Goal: Information Seeking & Learning: Understand process/instructions

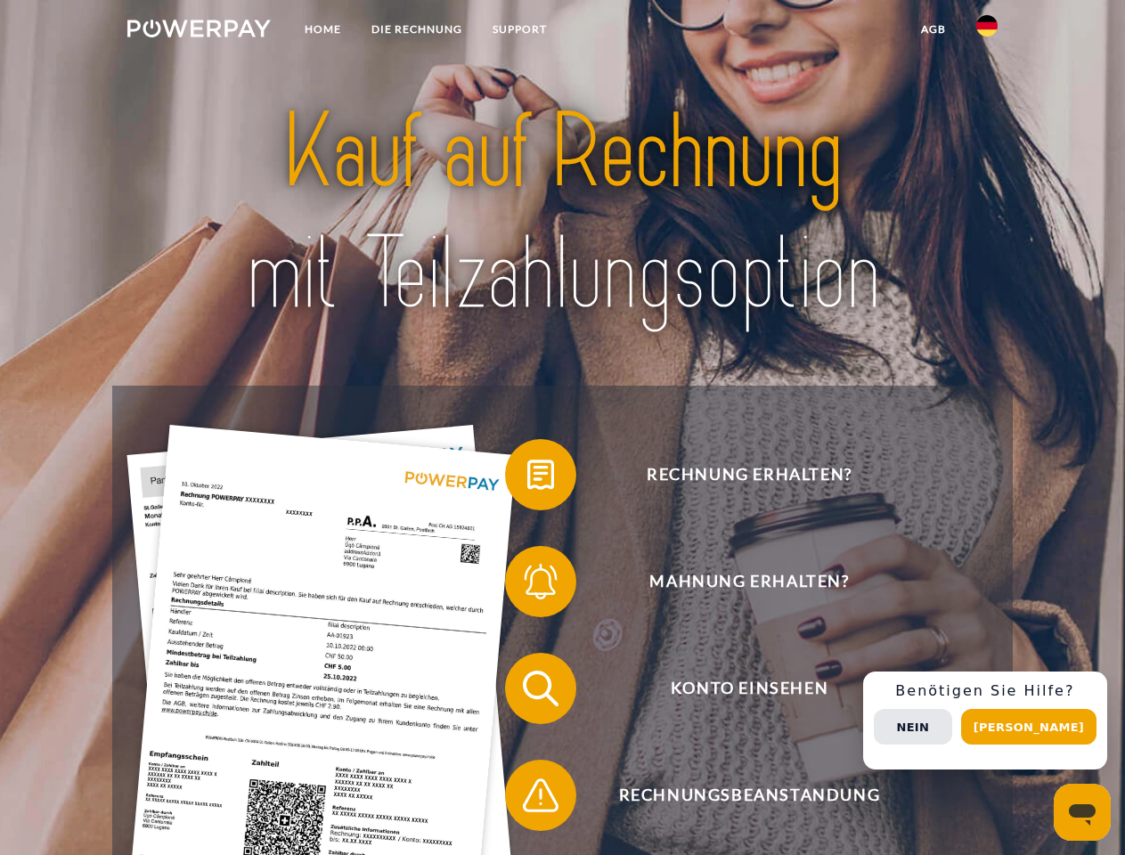
click at [199, 31] on img at bounding box center [198, 29] width 143 height 18
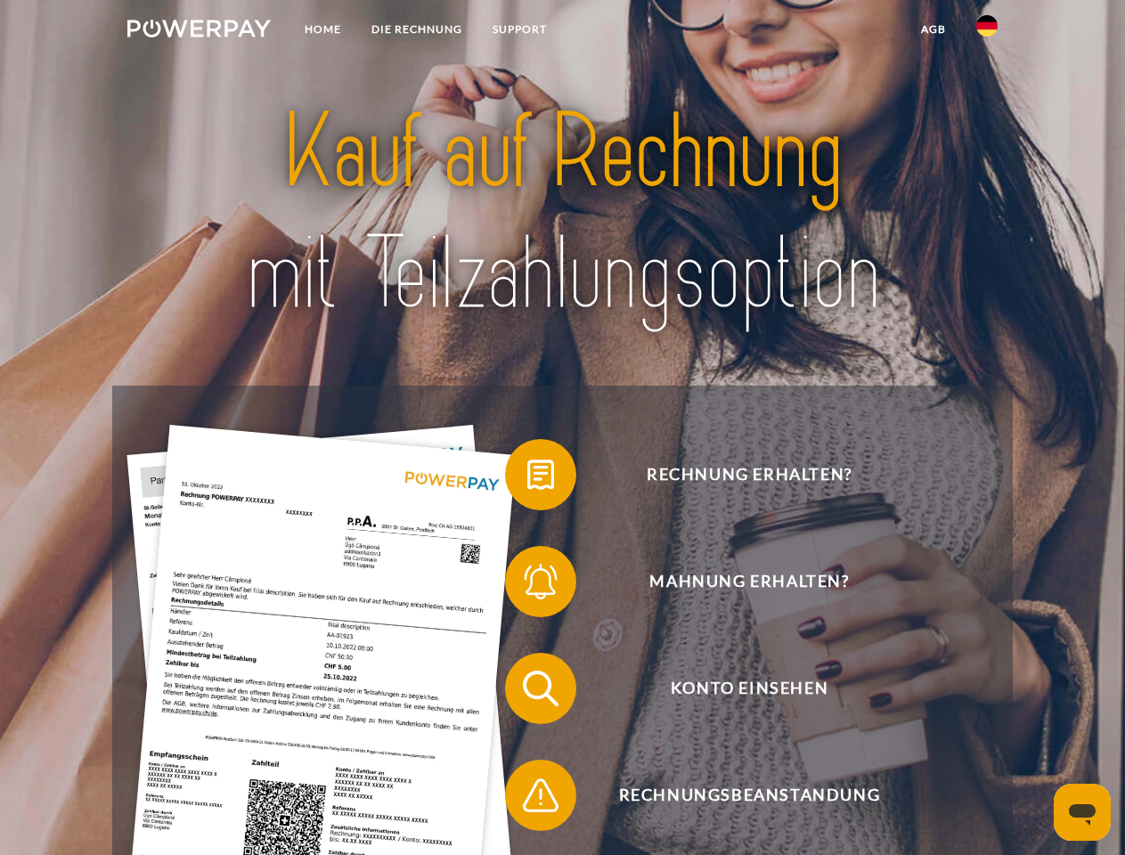
click at [987, 31] on img at bounding box center [986, 25] width 21 height 21
click at [933, 29] on link "agb" at bounding box center [933, 29] width 55 height 32
click at [527, 478] on span at bounding box center [513, 474] width 89 height 89
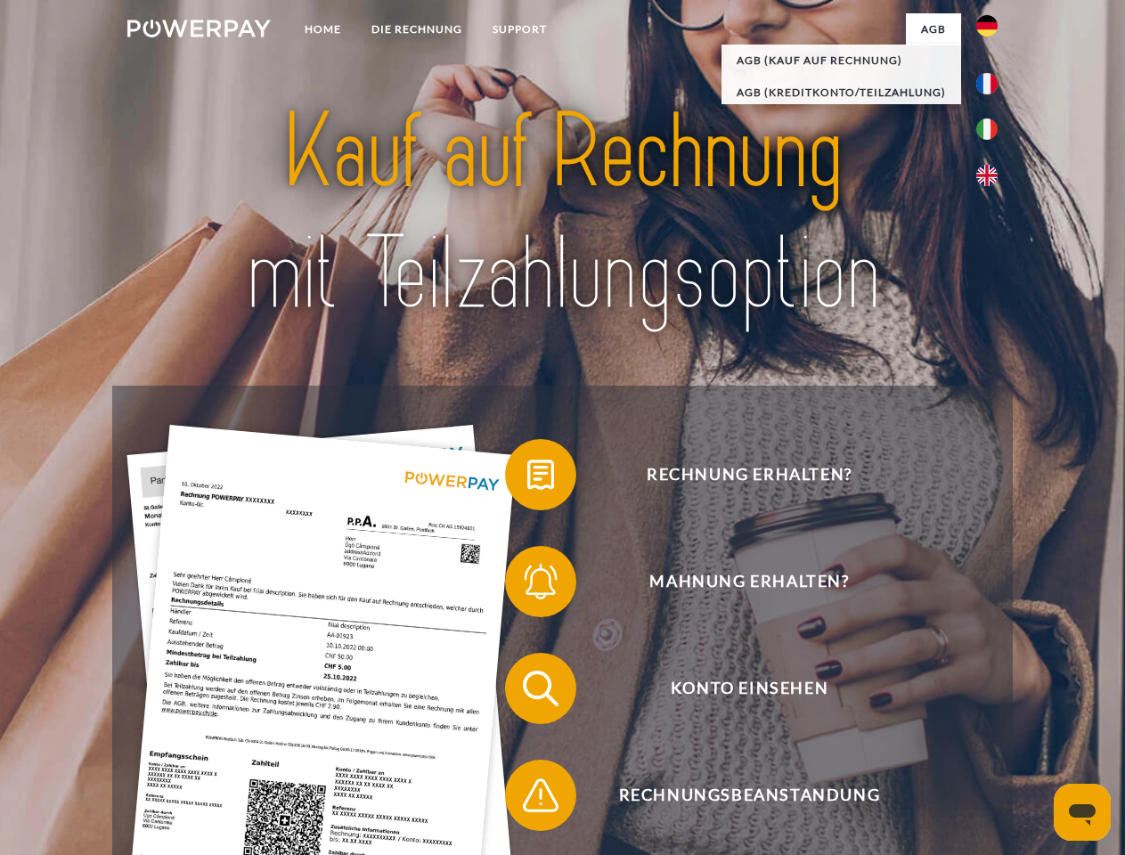
click at [527, 585] on div "Rechnung erhalten? Mahnung erhalten? Konto einsehen" at bounding box center [562, 742] width 900 height 713
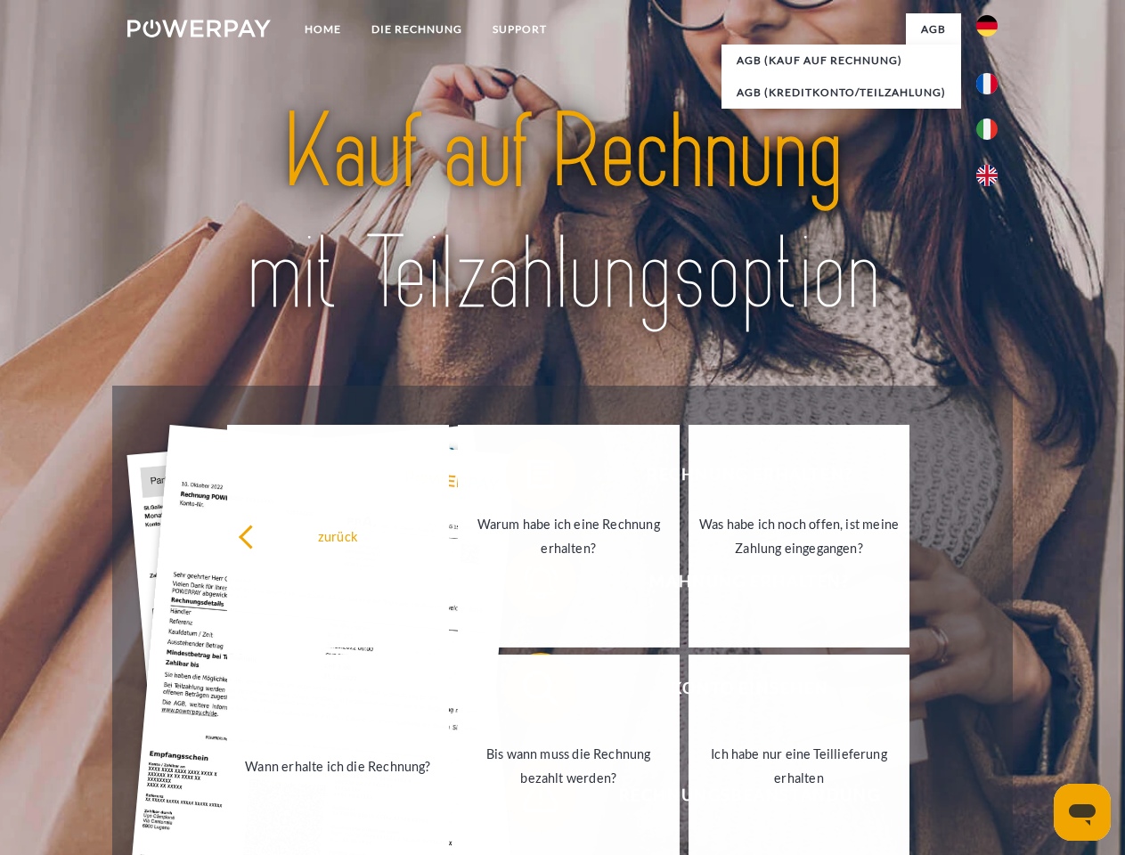
click at [527, 692] on link "Bis wann muss die Rechnung bezahlt werden?" at bounding box center [569, 766] width 222 height 223
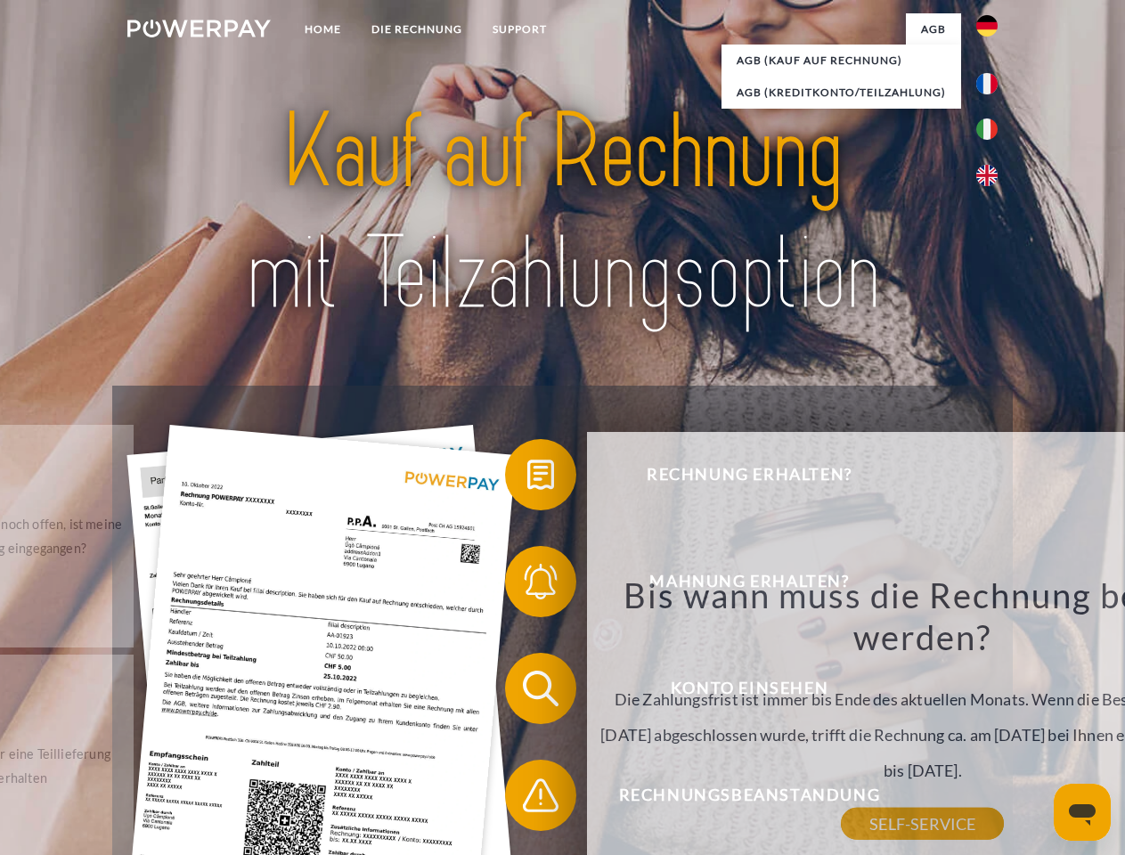
click at [527, 799] on span at bounding box center [513, 795] width 89 height 89
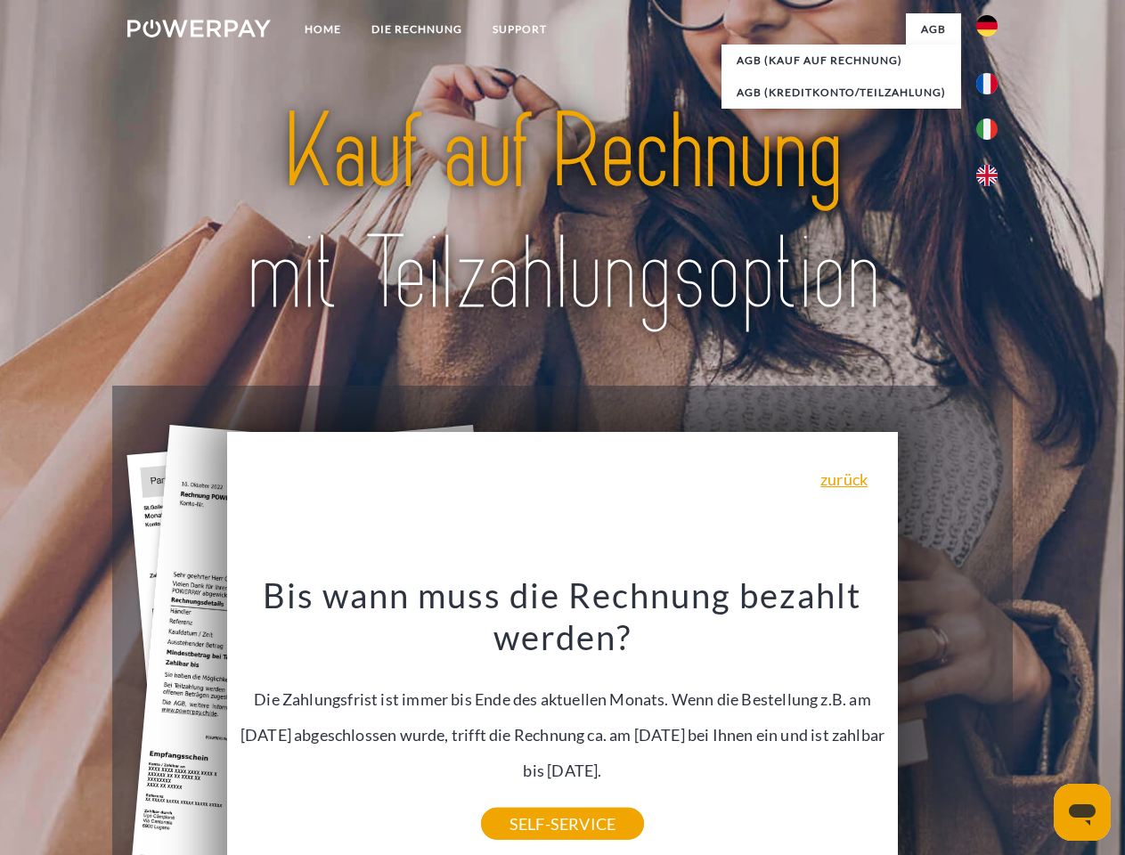
click at [991, 721] on div "Rechnung erhalten? Mahnung erhalten? Konto einsehen" at bounding box center [562, 742] width 900 height 713
click at [948, 724] on span "Konto einsehen" at bounding box center [749, 688] width 436 height 71
click at [1035, 727] on header "Home DIE RECHNUNG SUPPORT" at bounding box center [562, 615] width 1125 height 1230
